Goal: Task Accomplishment & Management: Use online tool/utility

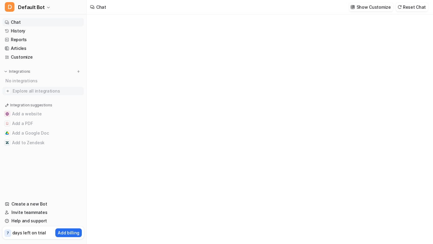
type textarea "**********"
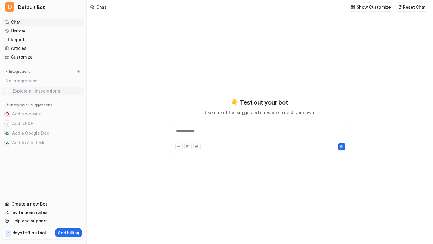
click at [25, 90] on span "Explore all integrations" at bounding box center [47, 91] width 69 height 10
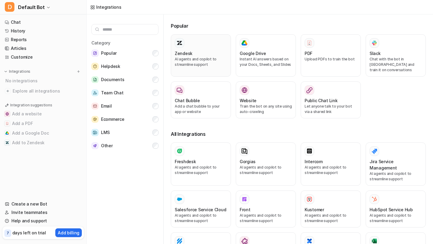
click at [178, 54] on h3 "Zendesk" at bounding box center [184, 53] width 18 height 6
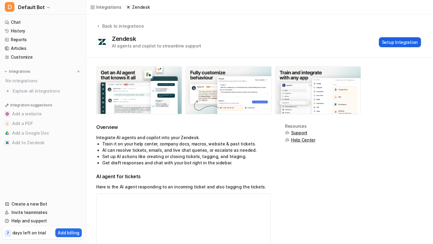
click at [393, 42] on button "Setup Integration" at bounding box center [400, 42] width 42 height 10
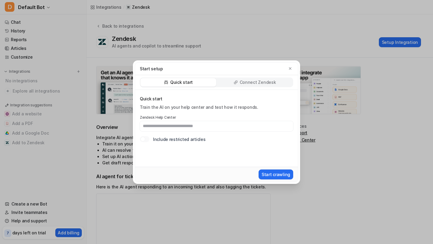
click at [245, 75] on div "Quick start Connect Zendesk" at bounding box center [216, 82] width 163 height 15
click at [244, 79] on p "Connect Zendesk" at bounding box center [258, 82] width 36 height 6
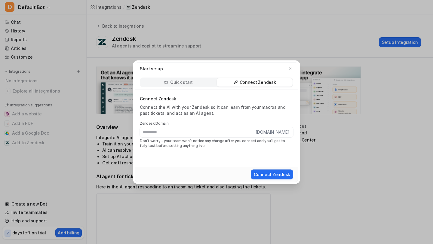
click at [201, 134] on input "text" at bounding box center [197, 132] width 115 height 10
type input "**********"
click at [277, 174] on button "Connect Zendesk" at bounding box center [272, 175] width 42 height 10
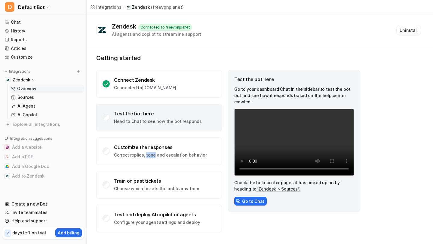
click at [112, 119] on div "Test the bot here Head to Chat to see how the bot responds" at bounding box center [159, 118] width 126 height 28
click at [139, 116] on div "Test the bot here" at bounding box center [158, 114] width 88 height 6
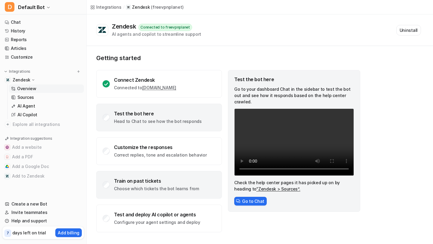
click at [186, 177] on div "Train on past tickets Choose which tickets the bot learns from" at bounding box center [159, 185] width 126 height 28
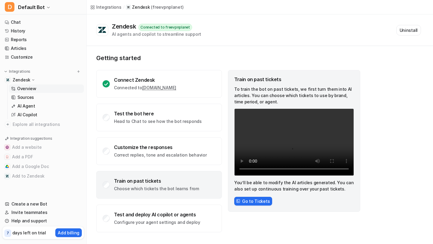
click at [144, 188] on p "Choose which tickets the bot learns from" at bounding box center [156, 189] width 85 height 6
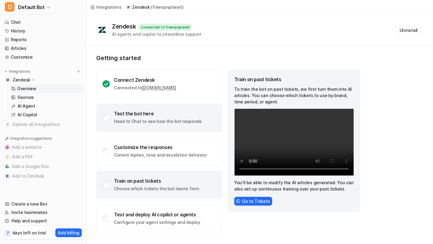
click at [158, 129] on div "Test the bot here Head to Chat to see how the bot responds" at bounding box center [159, 118] width 126 height 28
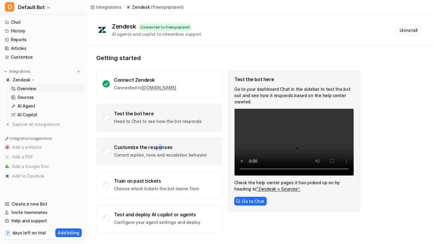
click at [158, 150] on div "Customize the responses" at bounding box center [160, 147] width 93 height 6
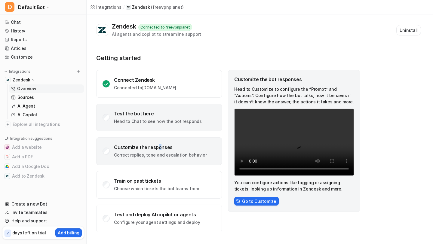
click at [160, 127] on div "Test the bot here Head to Chat to see how the bot responds" at bounding box center [159, 118] width 126 height 28
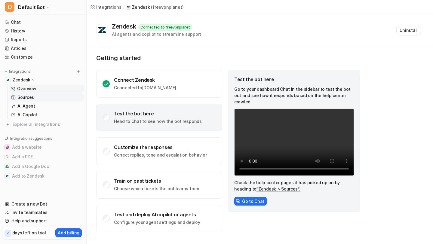
click at [34, 98] on link "Sources" at bounding box center [46, 97] width 75 height 8
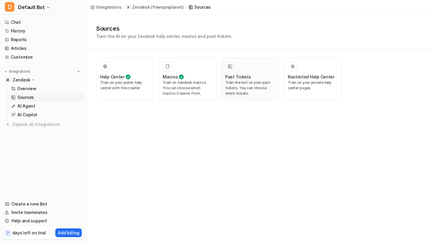
click at [244, 86] on p "Train the bot on your past tickets. You can choose which tickets." at bounding box center [250, 88] width 50 height 16
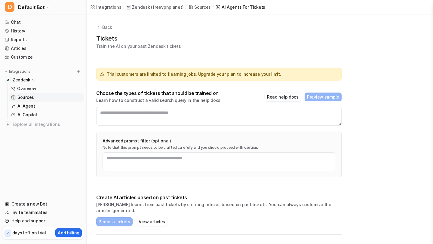
click at [158, 78] on div "Trial customers are limited to 1 learning jobs. Upgrade your plan to increase y…" at bounding box center [219, 74] width 246 height 13
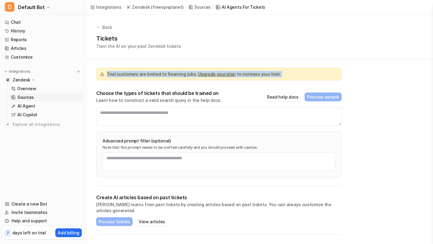
copy span "Trial customers are limited to 1 learning jobs. Upgrade your plan to increase y…"
click at [74, 170] on nav "Chat History Reports Articles Customize Integrations Zendesk Overview Sources A…" at bounding box center [43, 106] width 86 height 180
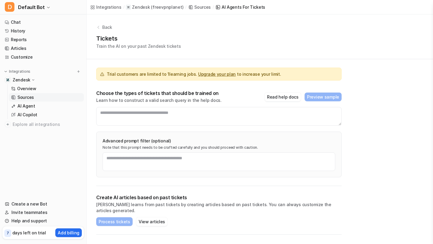
scroll to position [32, 0]
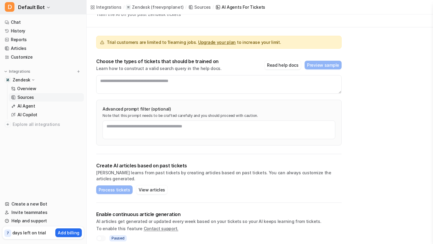
click at [37, 7] on span "Default Bot" at bounding box center [31, 7] width 27 height 8
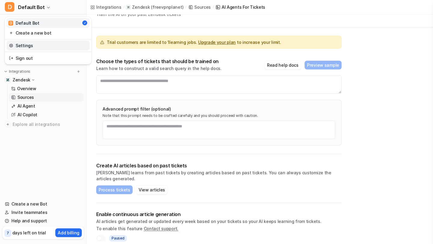
click at [26, 49] on link "Settings" at bounding box center [48, 46] width 83 height 10
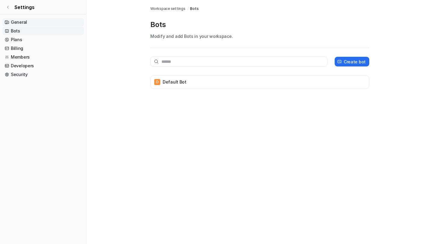
click at [41, 23] on link "General" at bounding box center [43, 22] width 82 height 8
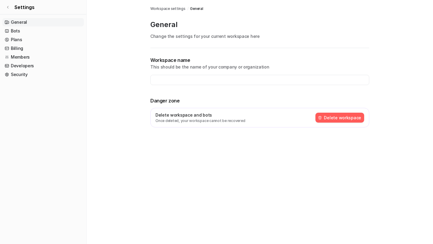
type input "**********"
click at [183, 48] on div "**********" at bounding box center [260, 95] width 219 height 94
click at [24, 39] on link "Plans" at bounding box center [43, 40] width 82 height 8
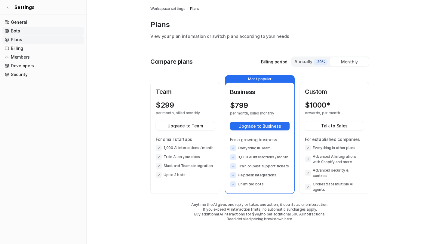
click at [27, 29] on link "Bots" at bounding box center [43, 31] width 82 height 8
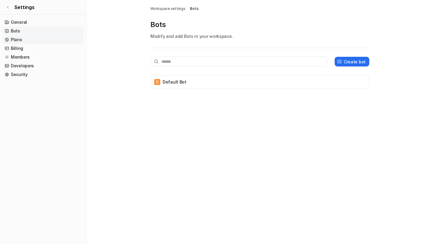
click at [26, 39] on link "Plans" at bounding box center [43, 40] width 82 height 8
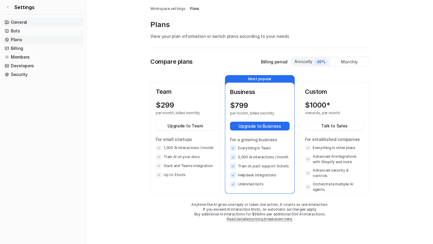
click at [25, 23] on link "General" at bounding box center [43, 22] width 82 height 8
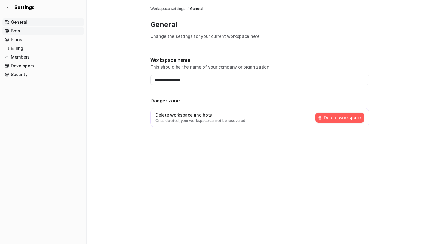
click at [23, 35] on link "Bots" at bounding box center [43, 31] width 82 height 8
click at [23, 34] on link "Bots" at bounding box center [43, 31] width 82 height 8
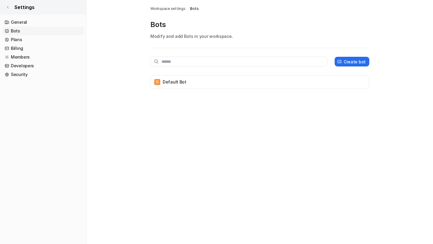
click at [9, 12] on link "Settings" at bounding box center [43, 7] width 86 height 14
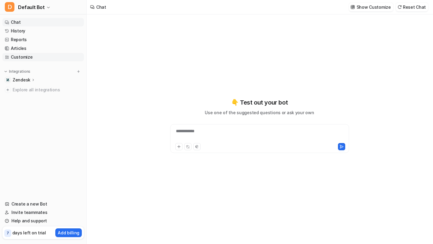
click at [23, 60] on link "Customize" at bounding box center [43, 57] width 82 height 8
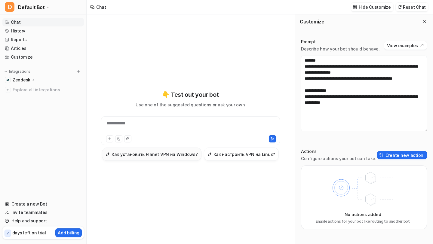
click at [147, 158] on button "Как установить Planet VPN на Windows?" at bounding box center [152, 154] width 100 height 13
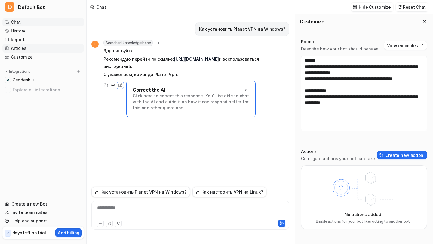
click at [23, 49] on link "Articles" at bounding box center [43, 48] width 82 height 8
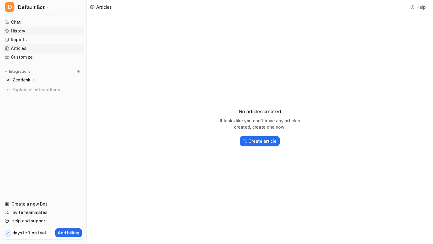
click at [34, 28] on link "History" at bounding box center [43, 31] width 82 height 8
click at [36, 22] on link "Chat" at bounding box center [43, 22] width 82 height 8
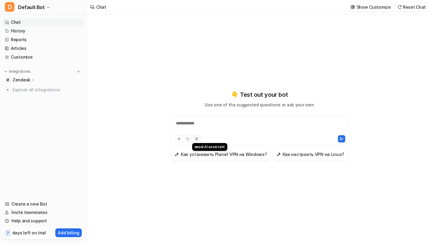
click at [197, 139] on icon at bounding box center [197, 139] width 3 height 3
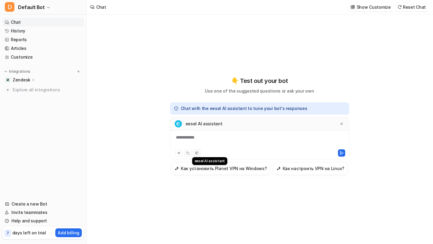
click at [197, 150] on button at bounding box center [197, 153] width 7 height 7
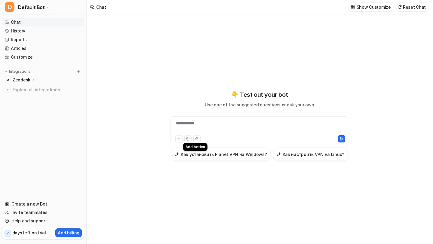
click at [187, 138] on icon at bounding box center [187, 138] width 1 height 1
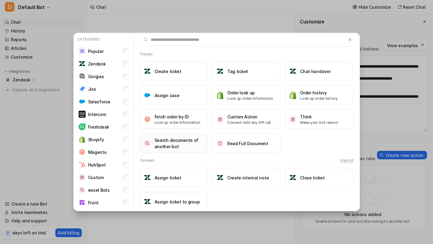
scroll to position [25, 0]
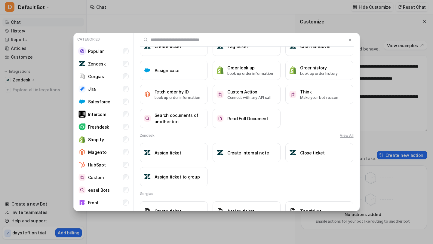
click at [64, 155] on div "Categories Popular Zendesk Gorgias Jira Salesforce Intercom Freshdesk Shopify M…" at bounding box center [216, 122] width 433 height 244
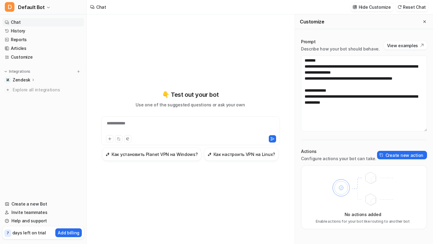
click at [33, 81] on icon at bounding box center [33, 80] width 4 height 5
click at [29, 105] on p "AI Agent" at bounding box center [26, 106] width 18 height 6
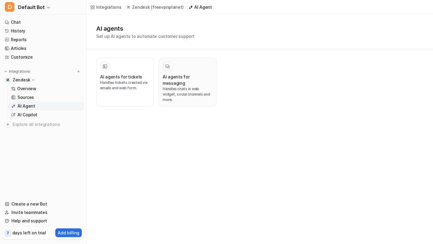
click at [169, 89] on p "Handles chats in web widget, social channels and more." at bounding box center [188, 94] width 50 height 16
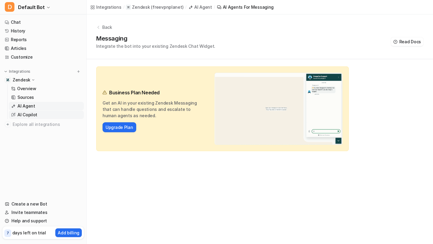
click at [30, 115] on p "AI Copilot" at bounding box center [27, 115] width 20 height 6
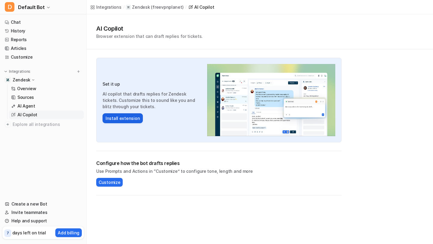
click at [130, 120] on button "Install extension" at bounding box center [123, 118] width 40 height 10
click at [114, 187] on button "Customize" at bounding box center [109, 182] width 26 height 9
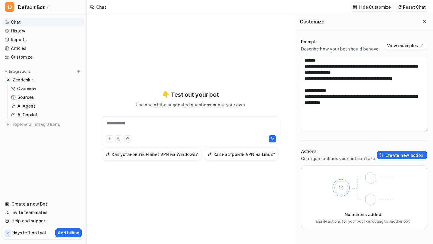
click at [388, 160] on div "Actions Configure actions your bot can take. Create new action" at bounding box center [364, 155] width 126 height 13
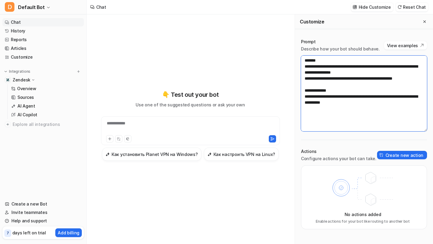
click at [369, 67] on textarea "**********" at bounding box center [364, 94] width 126 height 76
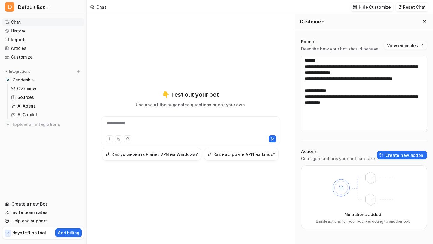
click at [397, 45] on button "View examples" at bounding box center [405, 45] width 43 height 8
click at [31, 96] on p "Sources" at bounding box center [25, 98] width 17 height 6
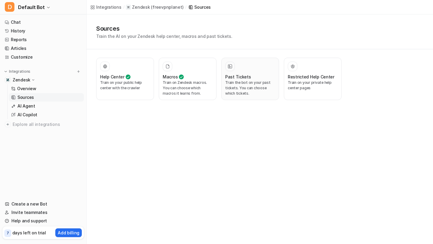
click at [232, 86] on p "Train the bot on your past tickets. You can choose which tickets." at bounding box center [250, 88] width 50 height 16
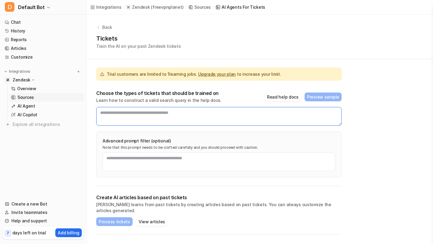
click at [185, 123] on textarea at bounding box center [219, 116] width 246 height 19
click at [308, 108] on textarea at bounding box center [219, 116] width 246 height 19
click at [270, 125] on textarea at bounding box center [219, 116] width 246 height 19
click at [255, 117] on textarea at bounding box center [219, 116] width 246 height 19
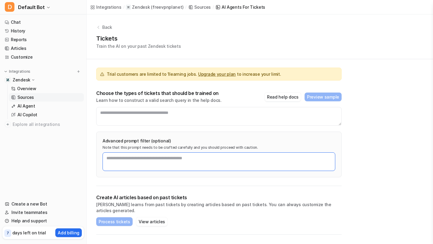
click at [190, 161] on textarea at bounding box center [219, 162] width 233 height 19
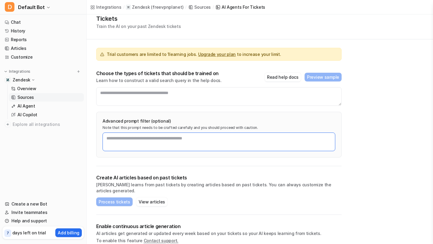
scroll to position [32, 0]
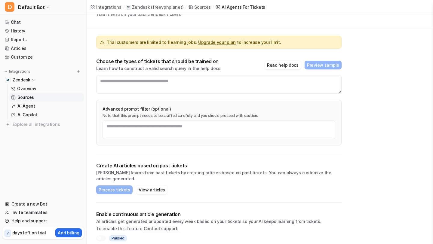
click at [52, 100] on link "Sources" at bounding box center [46, 97] width 75 height 8
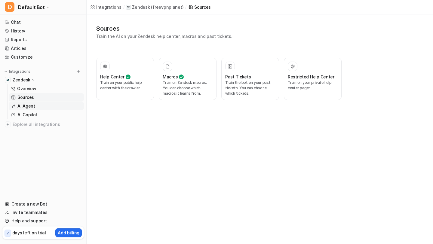
click at [35, 109] on link "AI Agent" at bounding box center [46, 106] width 75 height 8
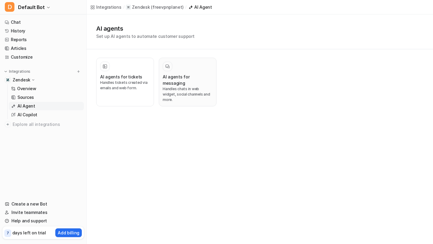
click at [164, 86] on p "Handles chats in web widget, social channels and more." at bounding box center [188, 94] width 50 height 16
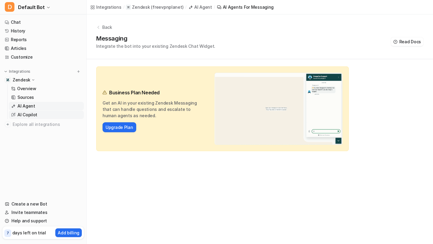
click at [43, 112] on link "AI Copilot" at bounding box center [46, 115] width 75 height 8
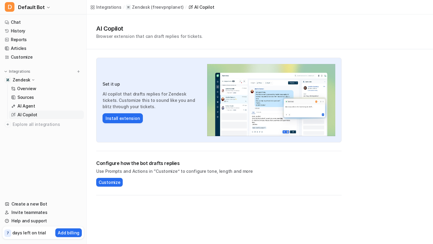
click at [43, 112] on link "AI Copilot" at bounding box center [46, 115] width 75 height 8
click at [43, 106] on link "AI Agent" at bounding box center [46, 106] width 75 height 8
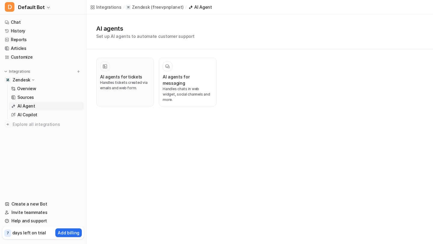
click at [126, 82] on p "Handles tickets created via emails and web form." at bounding box center [125, 85] width 50 height 11
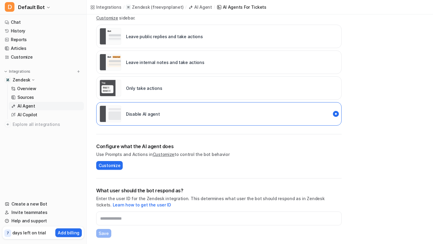
scroll to position [161, 0]
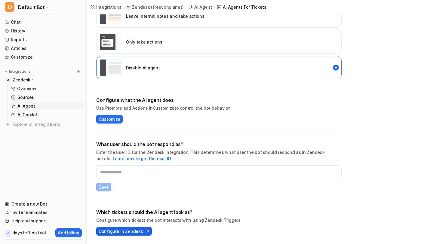
click at [115, 235] on button "Configure in Zendesk" at bounding box center [124, 231] width 56 height 9
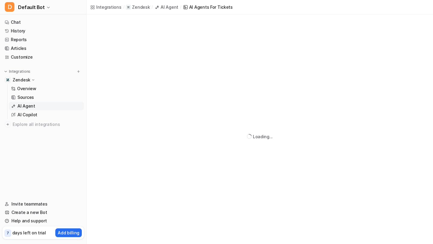
scroll to position [14, 0]
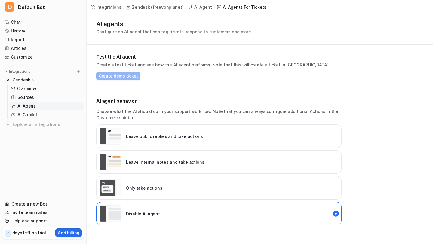
click at [138, 141] on div "Leave public replies and take actions" at bounding box center [152, 136] width 104 height 17
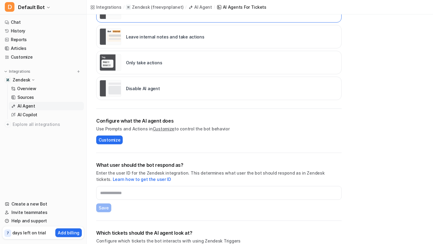
scroll to position [160, 0]
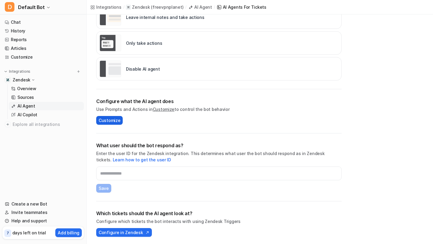
click at [112, 121] on span "Customize" at bounding box center [110, 120] width 22 height 6
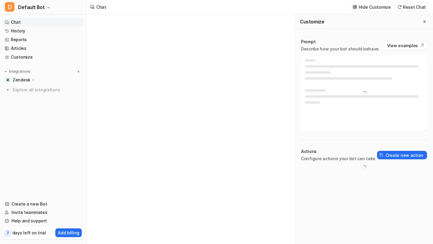
type textarea "**********"
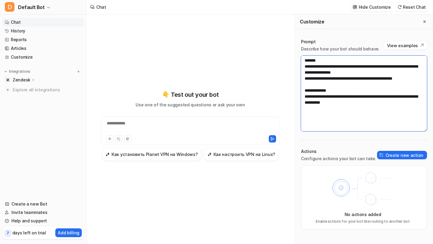
click at [331, 82] on textarea "**********" at bounding box center [364, 94] width 126 height 76
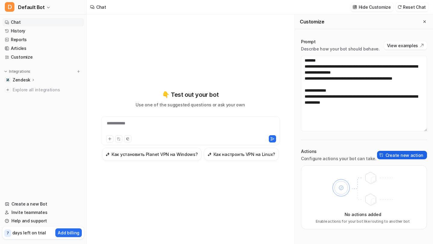
click at [392, 155] on button "Create new action" at bounding box center [402, 155] width 50 height 8
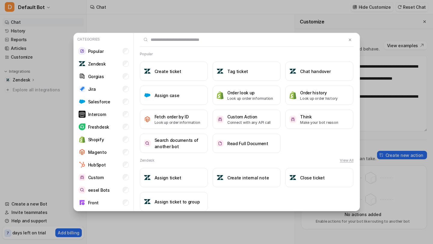
click at [376, 116] on div "Categories Popular Zendesk Gorgias Jira Salesforce Intercom Freshdesk Shopify M…" at bounding box center [216, 122] width 433 height 244
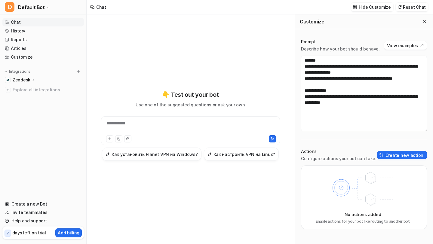
click at [356, 45] on div "Prompt Describe how your bot should behave." at bounding box center [340, 45] width 79 height 13
click at [39, 79] on div "Zendesk" at bounding box center [43, 80] width 82 height 8
click at [25, 91] on p "Overview" at bounding box center [26, 89] width 19 height 6
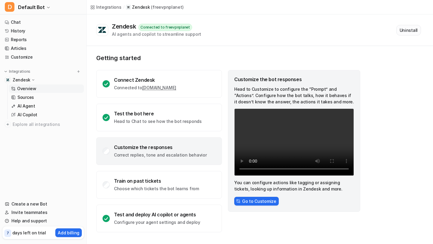
click at [421, 30] on button "Uninstall" at bounding box center [409, 30] width 25 height 11
